Goal: Task Accomplishment & Management: Manage account settings

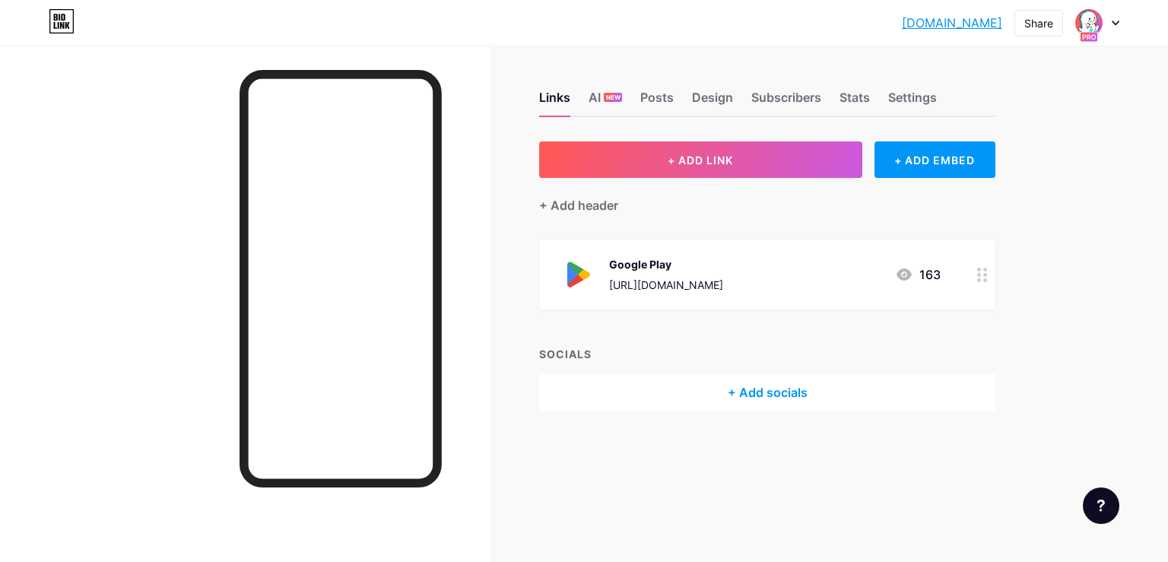
click at [148, 242] on div at bounding box center [245, 327] width 491 height 562
click at [983, 277] on icon at bounding box center [982, 275] width 11 height 14
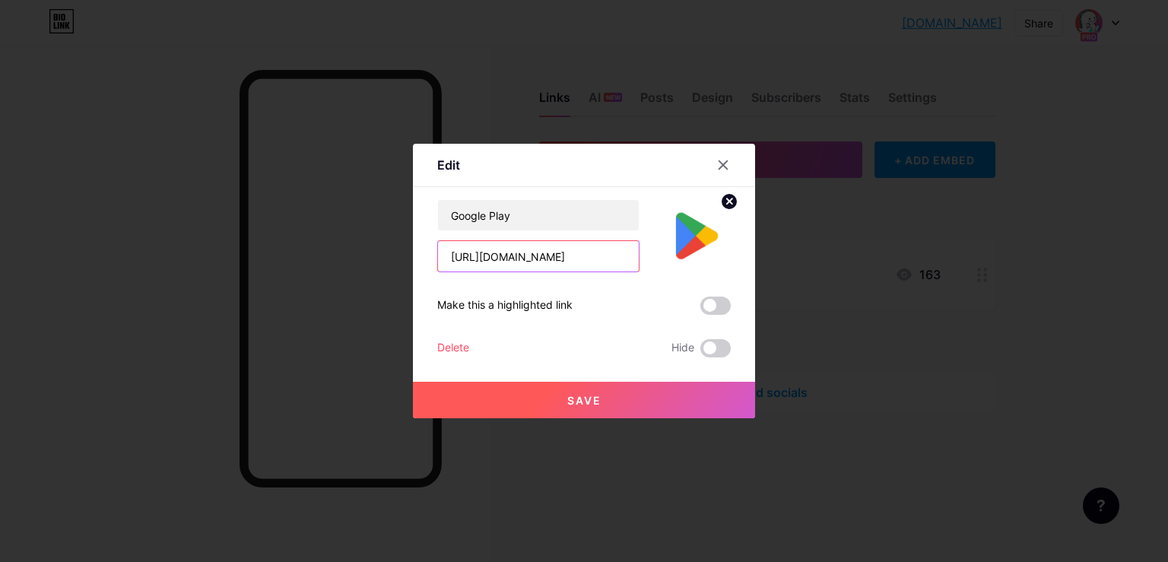
scroll to position [0, 61]
drag, startPoint x: 452, startPoint y: 256, endPoint x: 674, endPoint y: 271, distance: 221.8
click at [639, 270] on input "[URL][DOMAIN_NAME]" at bounding box center [538, 256] width 201 height 30
paste input "[URL][DOMAIN_NAME]"
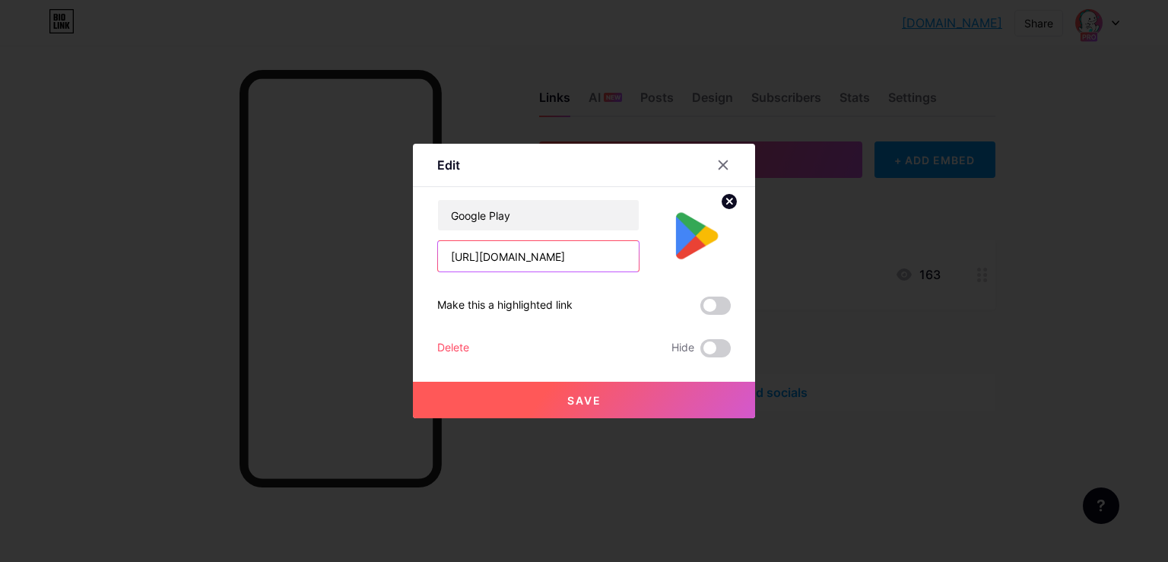
scroll to position [0, 103]
type input "[URL][DOMAIN_NAME]"
click at [568, 407] on button "Save" at bounding box center [584, 400] width 342 height 37
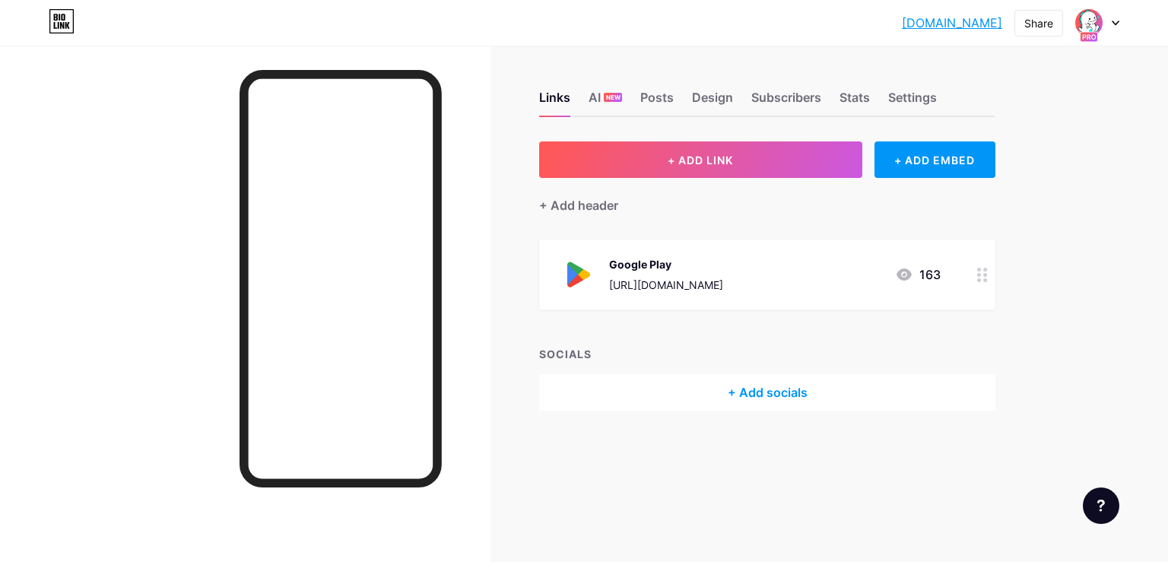
click at [990, 281] on div at bounding box center [983, 275] width 26 height 70
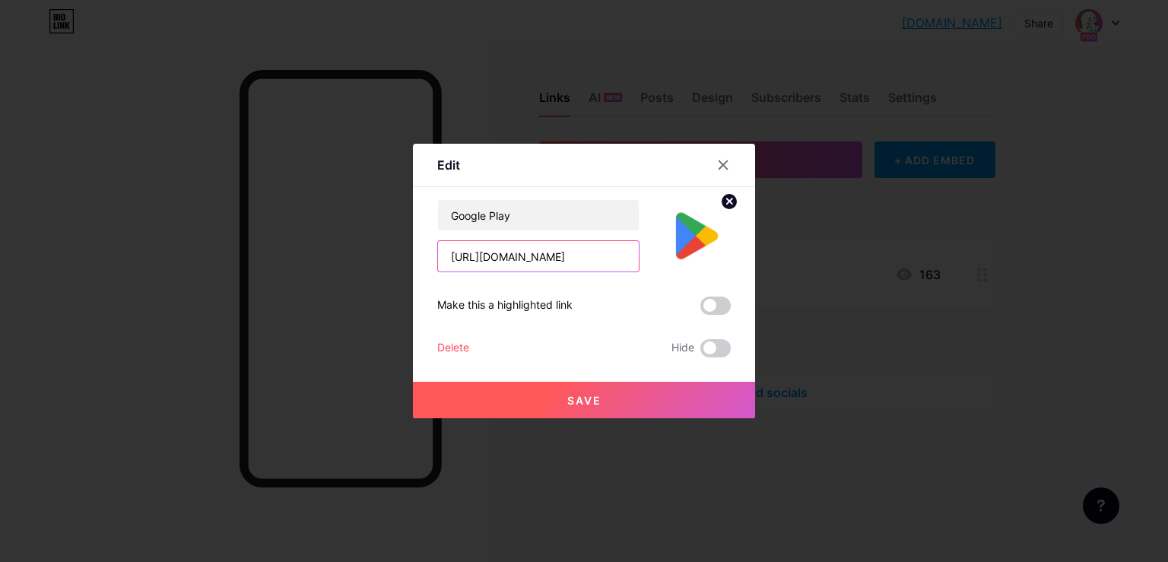
drag, startPoint x: 453, startPoint y: 257, endPoint x: 668, endPoint y: 246, distance: 214.7
click at [639, 246] on input "[URL][DOMAIN_NAME]" at bounding box center [538, 256] width 201 height 30
click at [456, 256] on input "text" at bounding box center [538, 256] width 201 height 30
paste input "[URL][DOMAIN_NAME]"
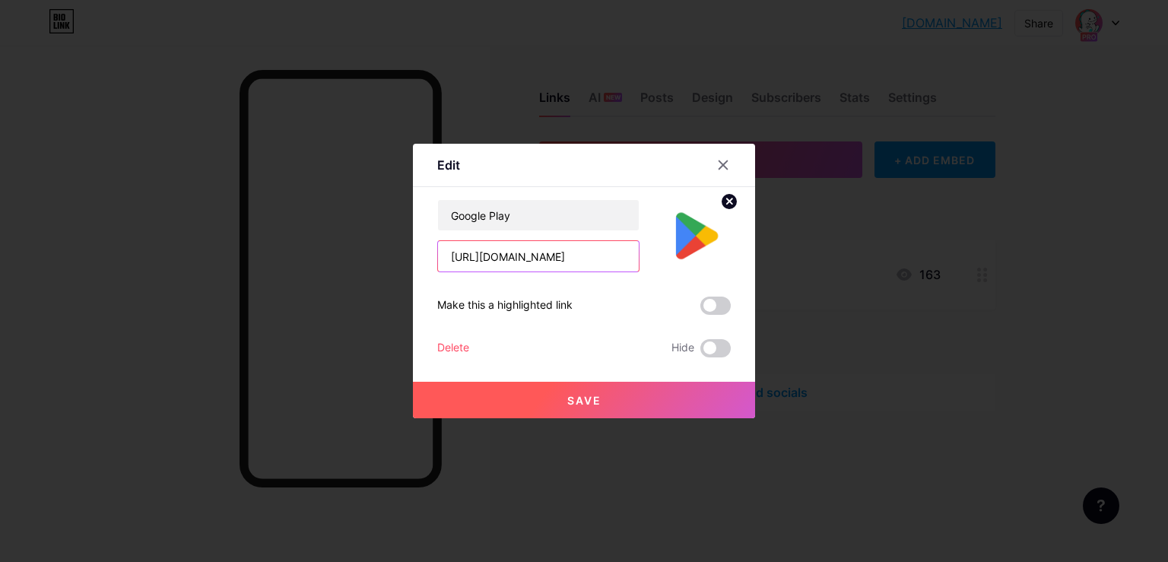
scroll to position [0, 128]
type input "[URL][DOMAIN_NAME]"
click at [583, 394] on button "Save" at bounding box center [584, 400] width 342 height 37
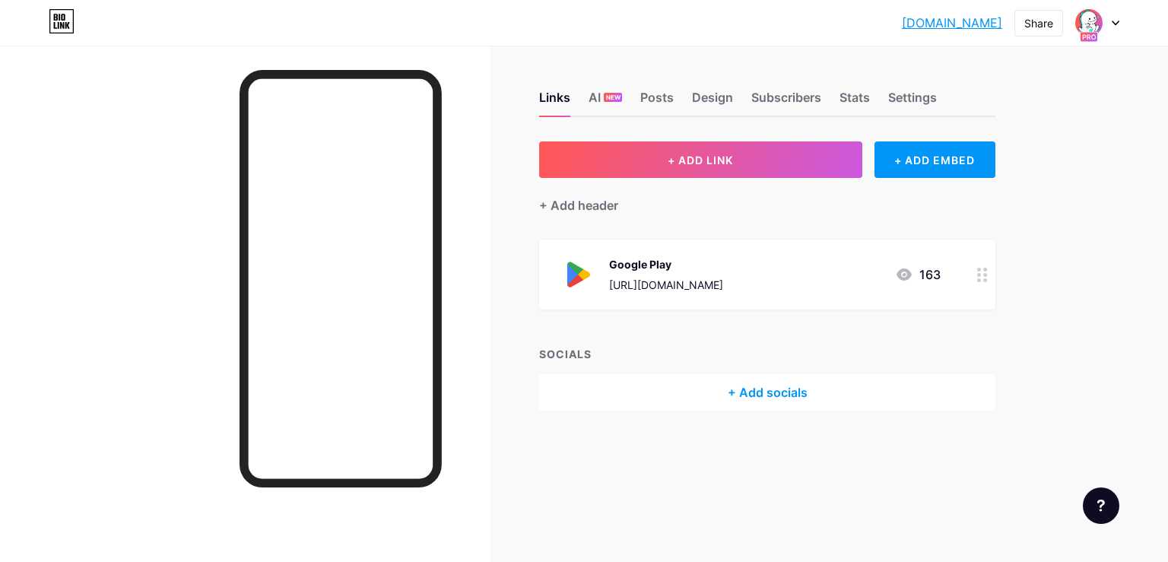
click at [154, 144] on div at bounding box center [245, 327] width 491 height 562
